Goal: Find specific page/section: Find specific page/section

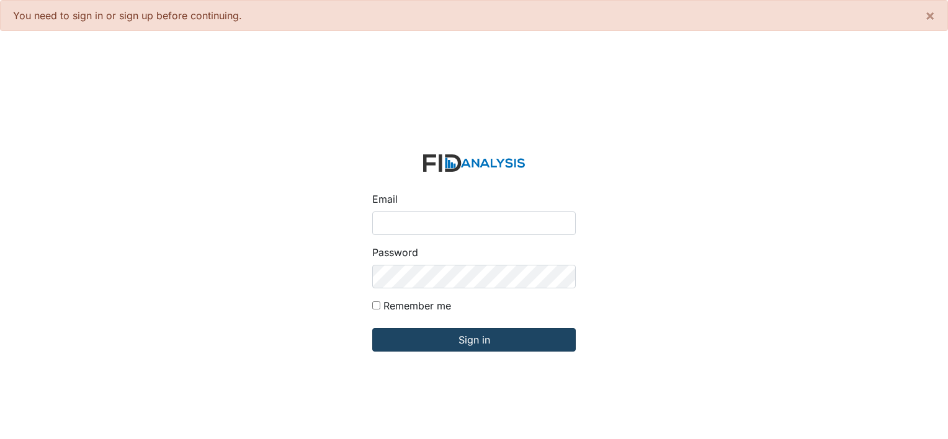
type input "[PERSON_NAME][EMAIL_ADDRESS][DOMAIN_NAME]"
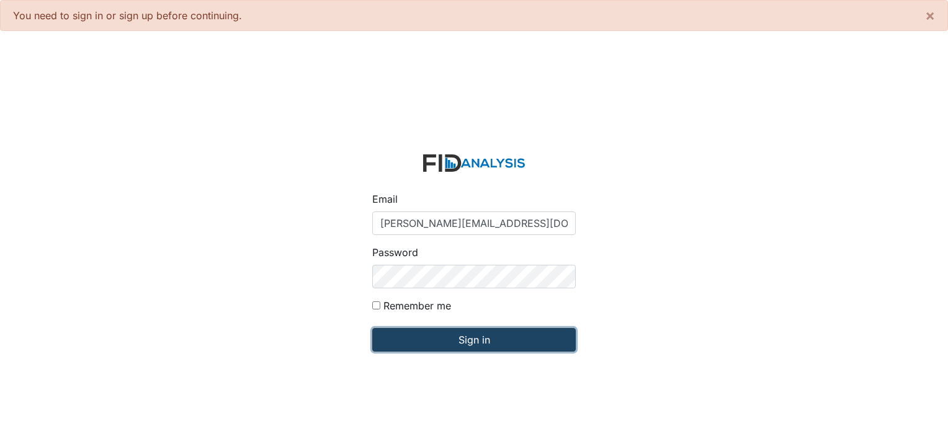
click at [454, 337] on input "Sign in" at bounding box center [473, 340] width 203 height 24
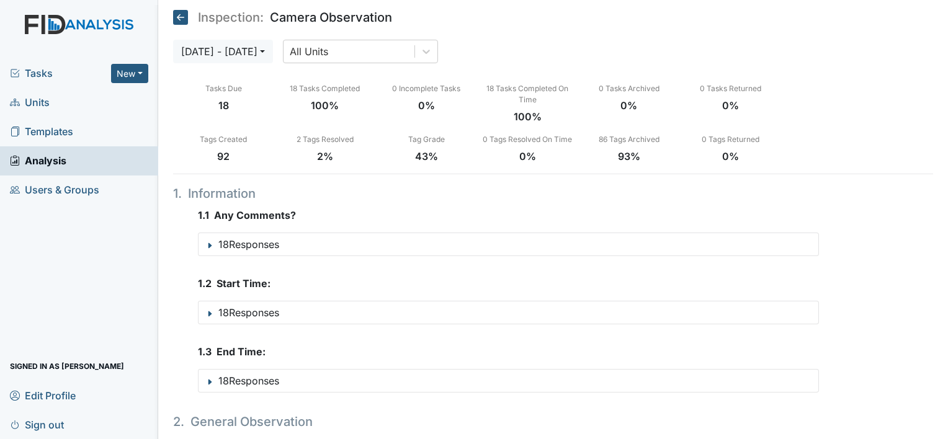
drag, startPoint x: 38, startPoint y: 103, endPoint x: 52, endPoint y: 101, distance: 13.8
click at [38, 103] on span "Units" at bounding box center [30, 102] width 40 height 19
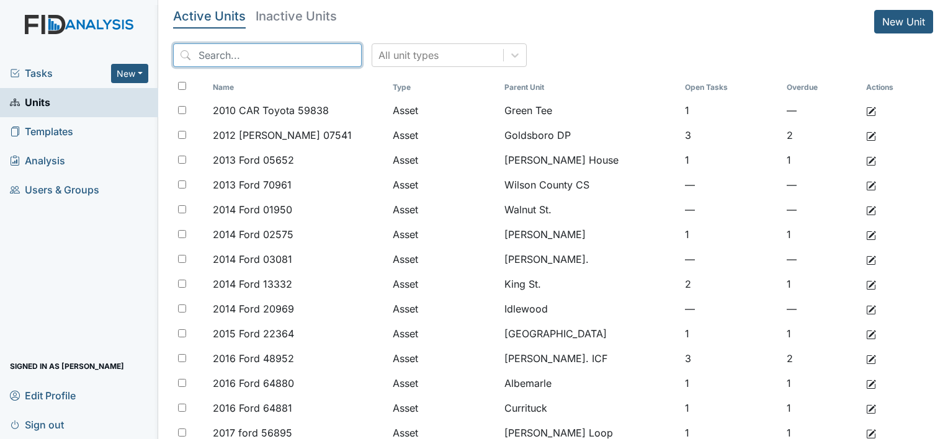
click at [247, 56] on input "search" at bounding box center [267, 55] width 189 height 24
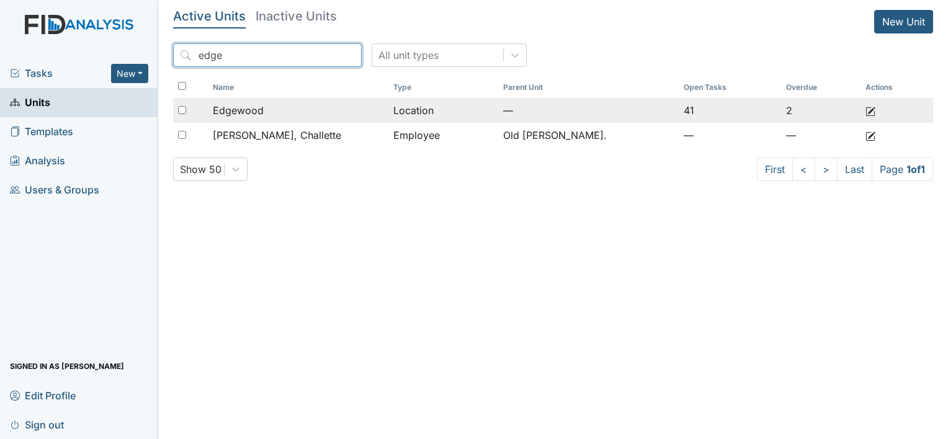
type input "edge"
click at [248, 108] on span "Edgewood" at bounding box center [238, 110] width 51 height 15
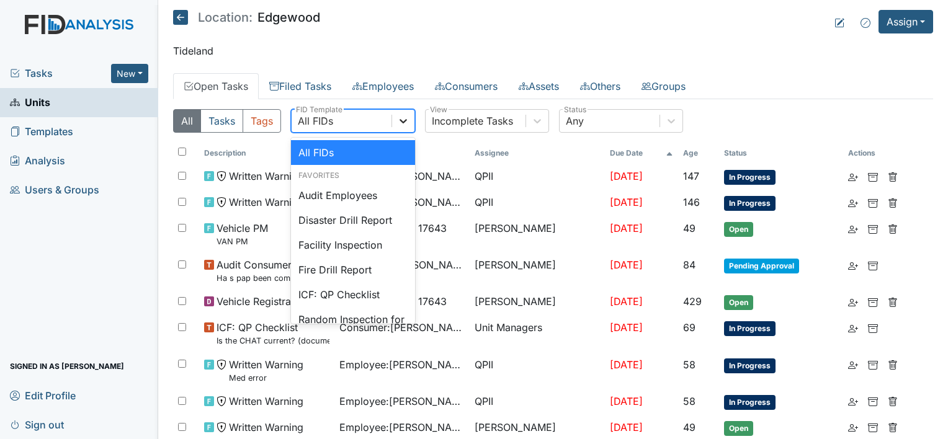
click at [407, 122] on icon at bounding box center [403, 121] width 12 height 12
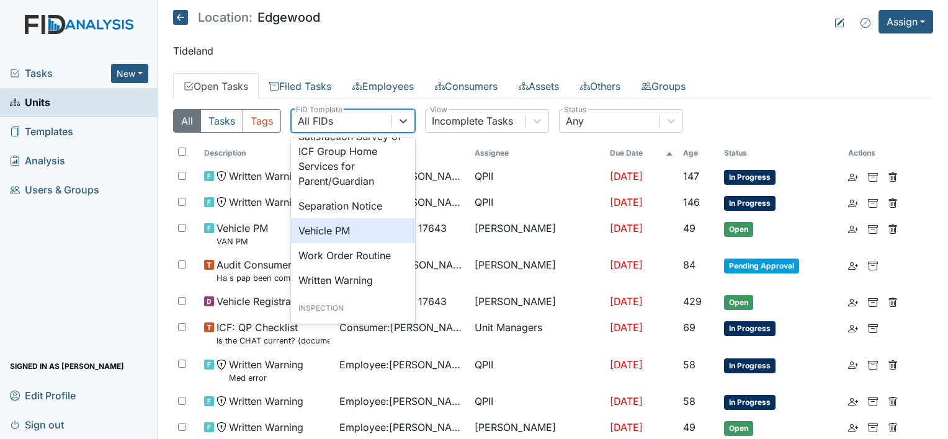
scroll to position [868, 0]
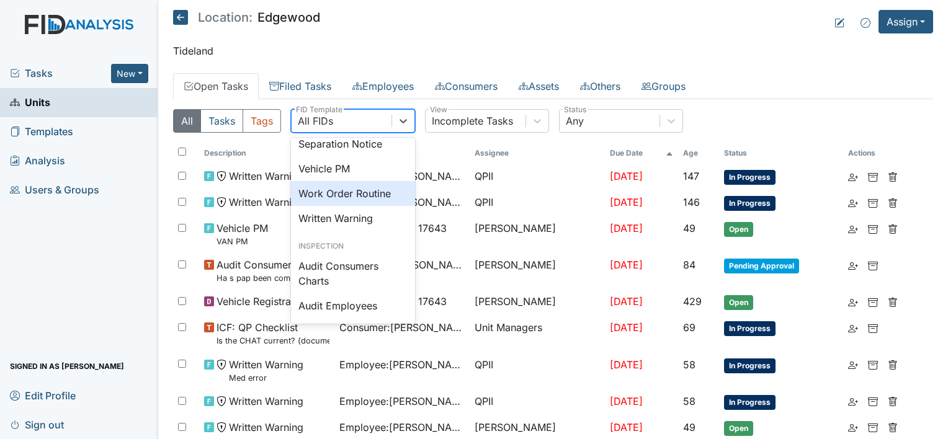
click at [342, 206] on div "Work Order Routine" at bounding box center [353, 193] width 124 height 25
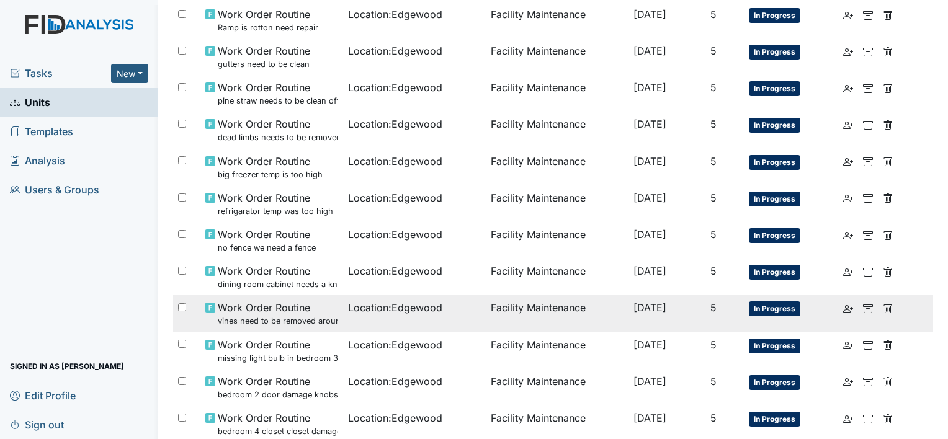
scroll to position [508, 0]
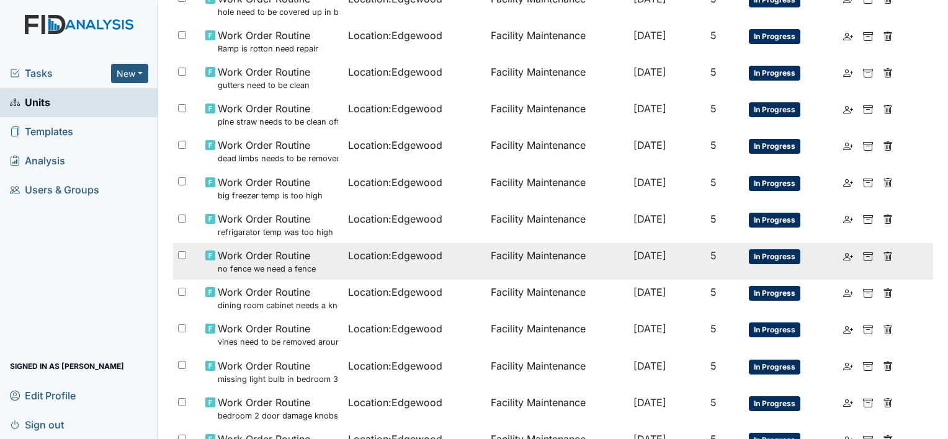
click at [263, 263] on small "no fence we need a fence" at bounding box center [267, 269] width 98 height 12
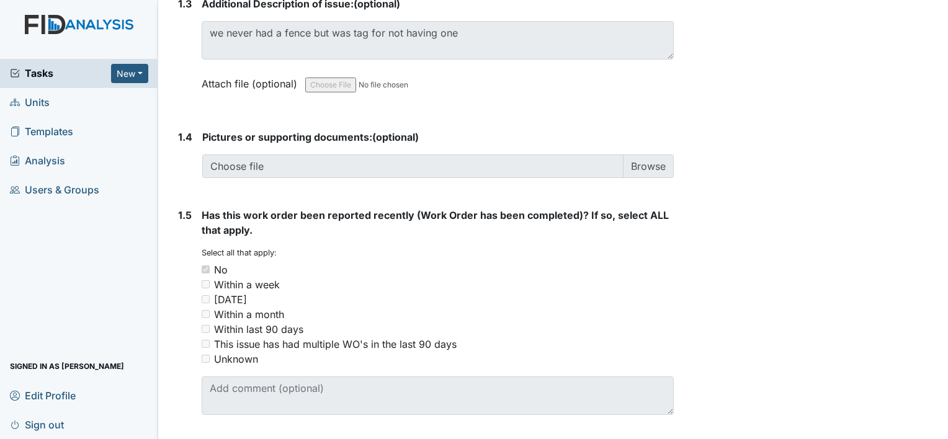
scroll to position [896, 0]
